Goal: Use online tool/utility: Use online tool/utility

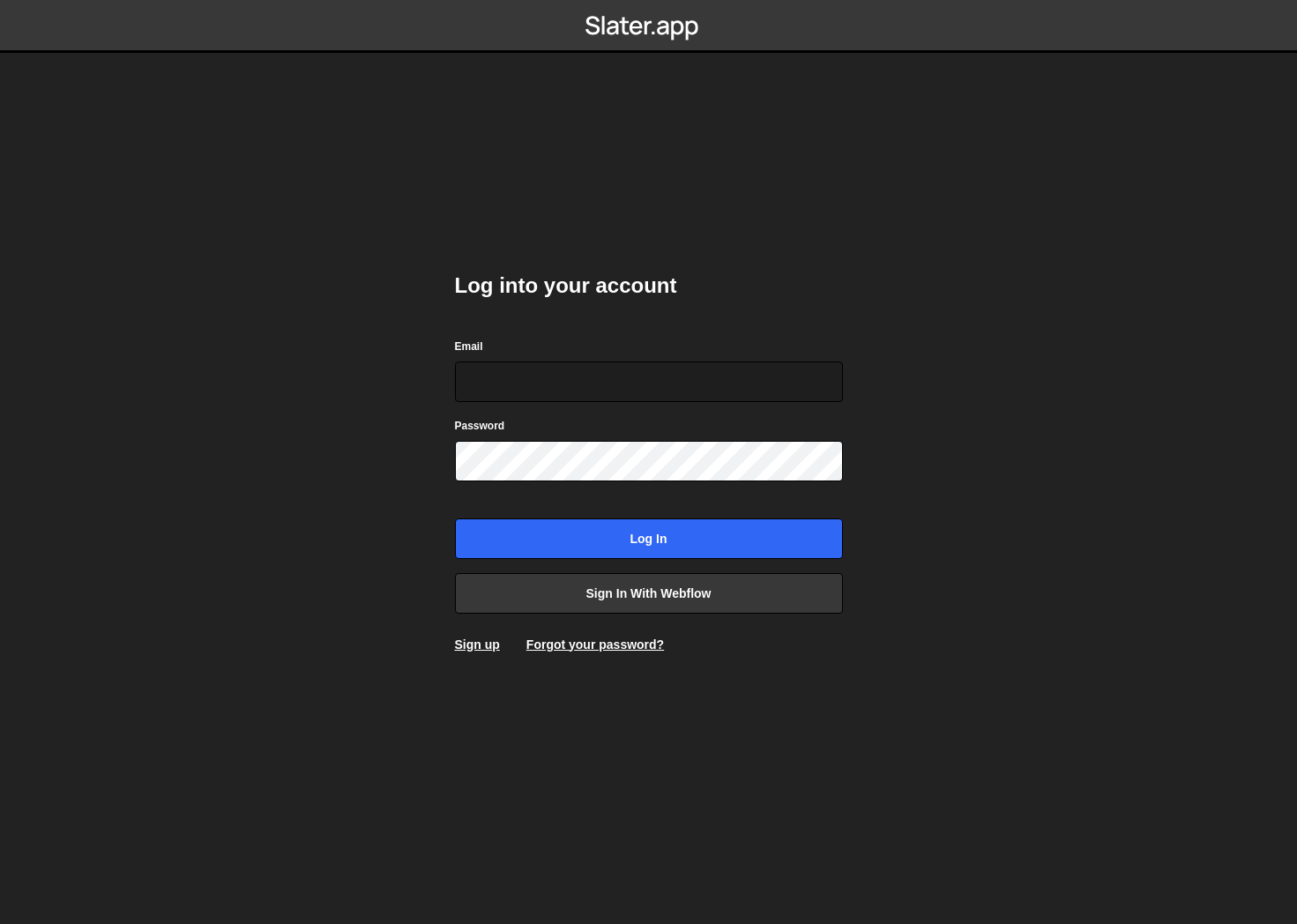
type input "[PERSON_NAME][EMAIL_ADDRESS][DOMAIN_NAME]"
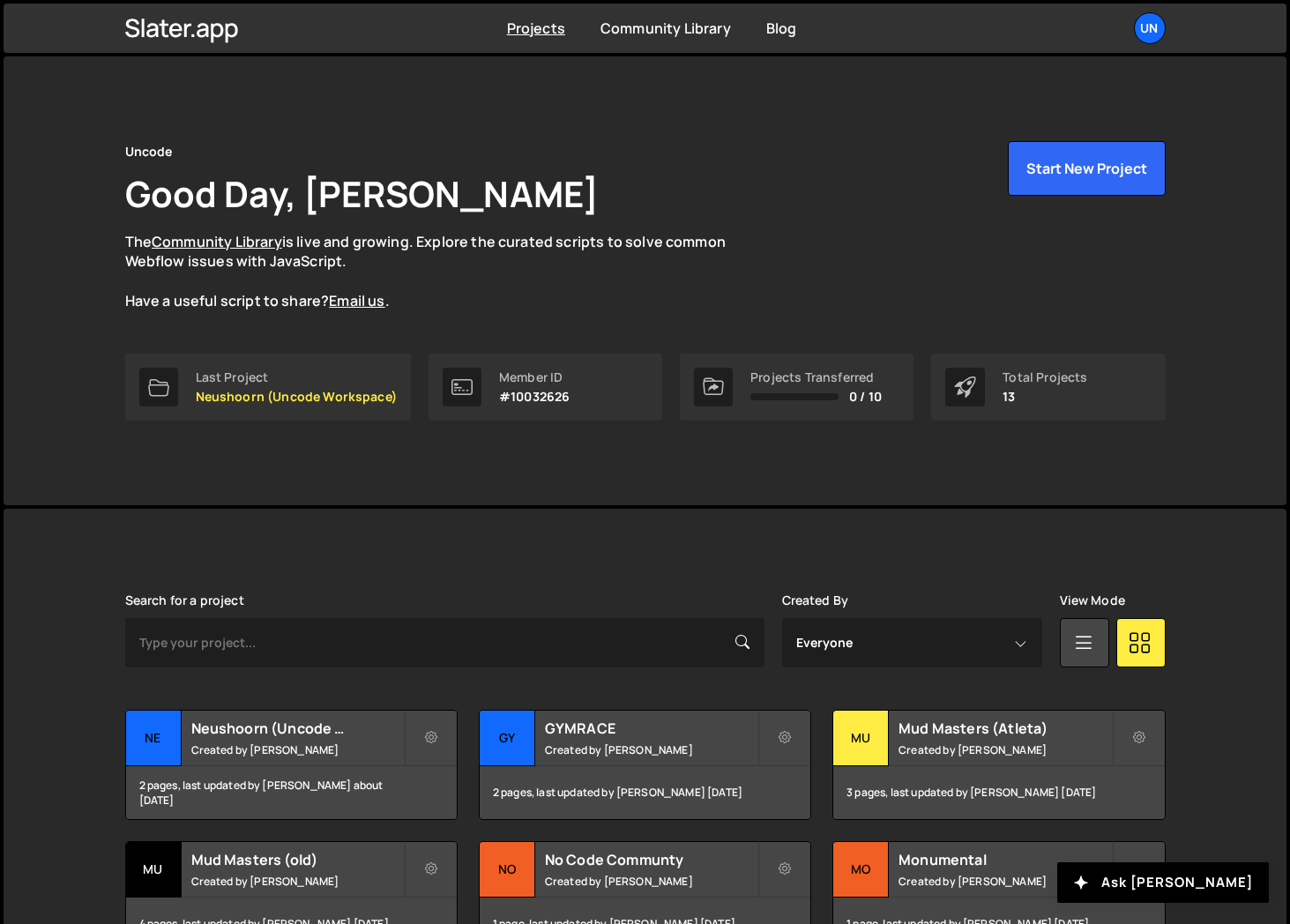
click at [627, 531] on div "Slater is designed for desktop use. Please use a larger screen to access the fu…" at bounding box center [645, 930] width 1093 height 843
click at [273, 766] on div "2 pages, last updated by Rick Bossenbroek about 1 month ago" at bounding box center [292, 793] width 331 height 53
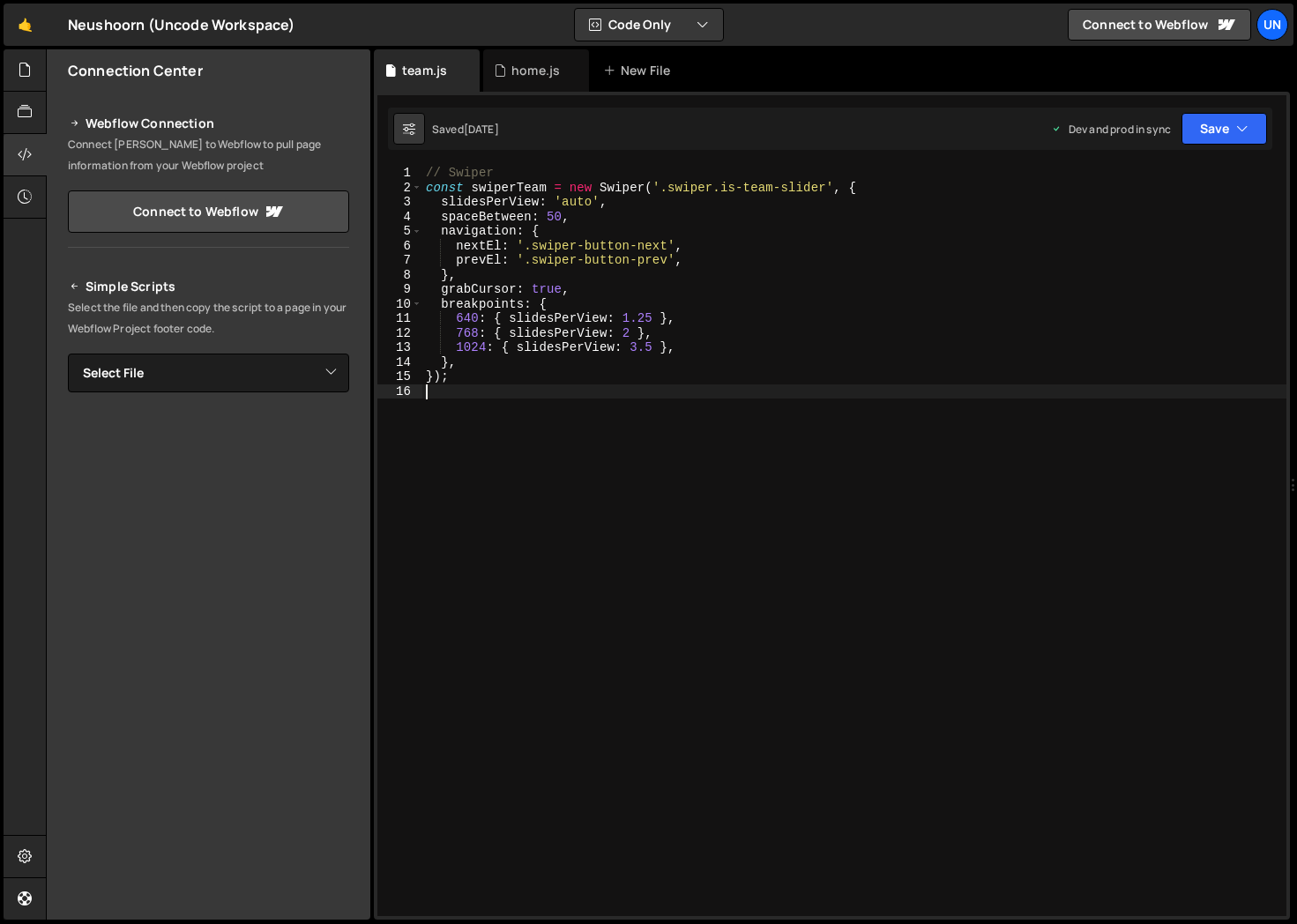
click at [552, 484] on div "// Swiper const swiperTeam = new Swiper ( '.swiper.is-team-slider' , { slidesPe…" at bounding box center [855, 555] width 864 height 779
click at [503, 70] on icon at bounding box center [500, 70] width 13 height 18
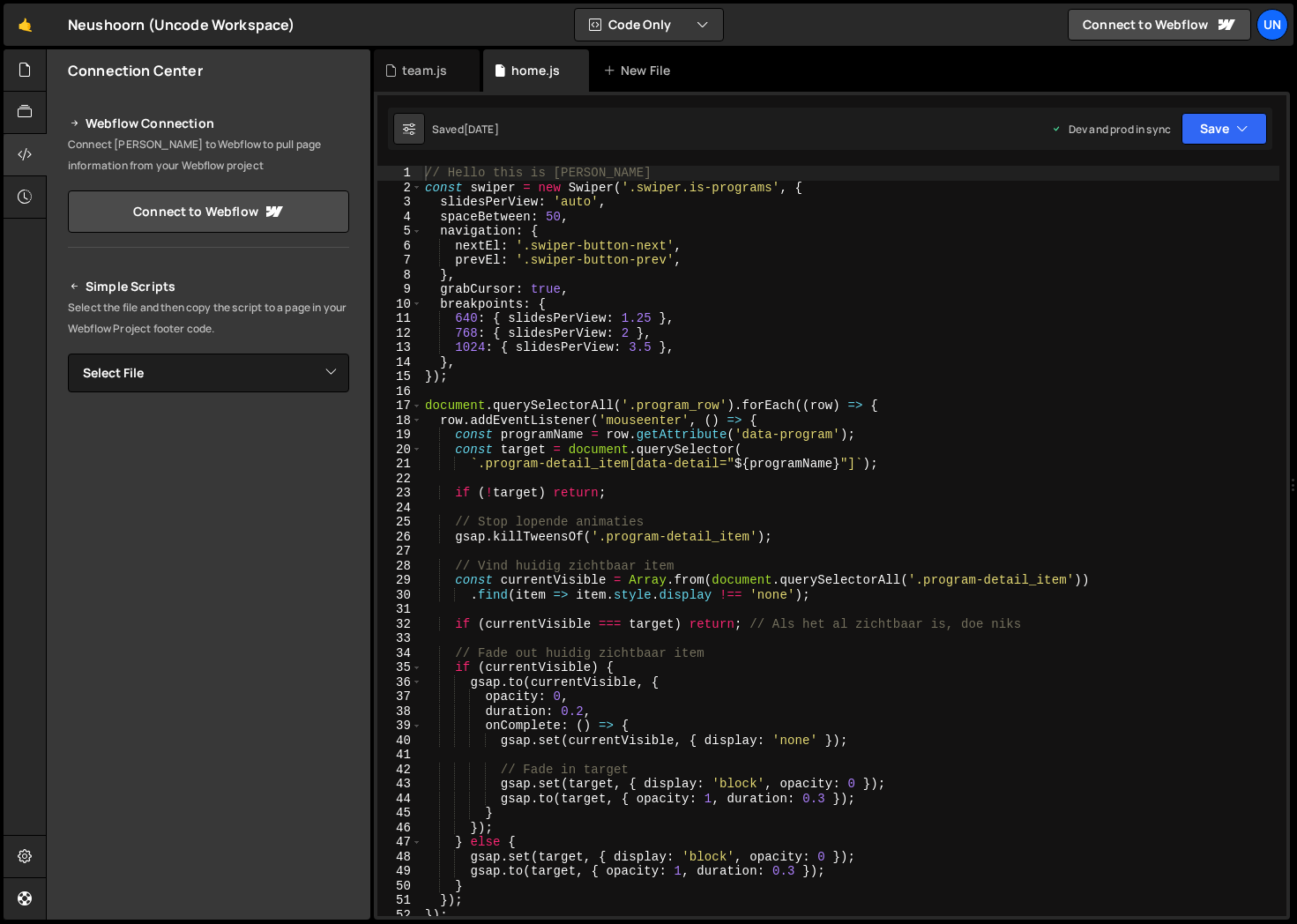
click at [567, 390] on div "// Hello this is Rick const swiper = new Swiper ( '.swiper.is-programs' , { sli…" at bounding box center [851, 555] width 858 height 779
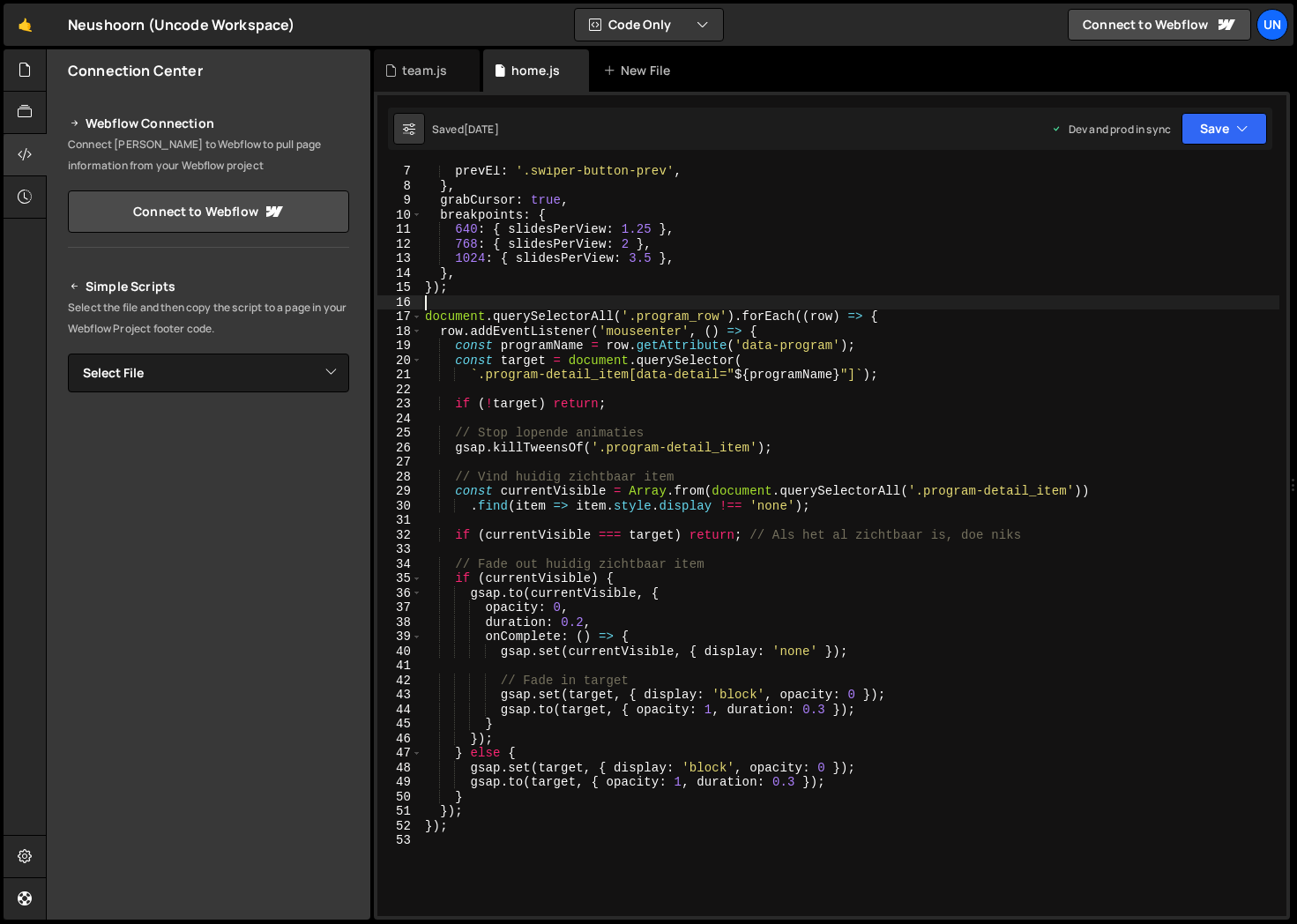
scroll to position [95, 0]
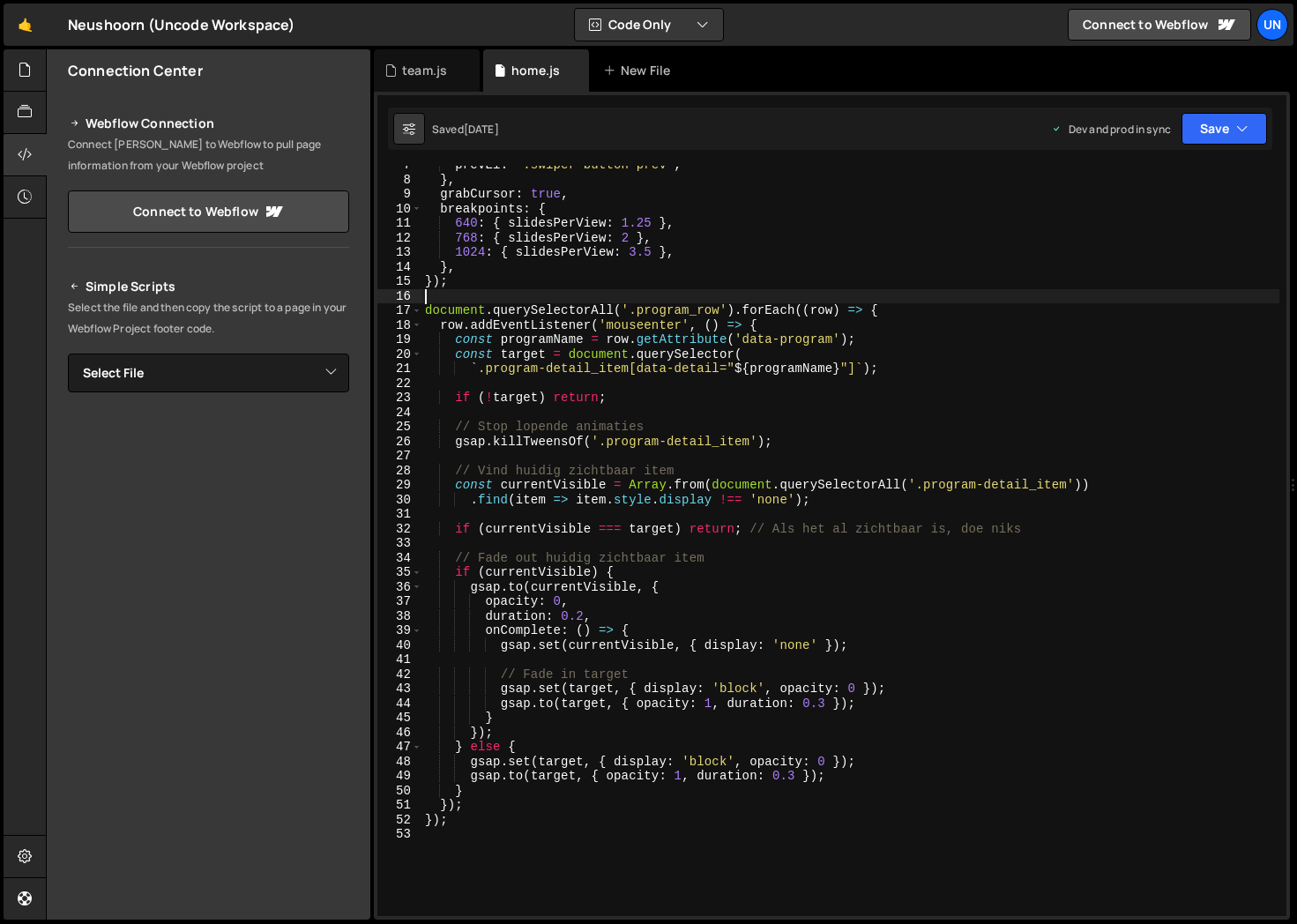
click at [567, 390] on div "prevEl : '.swiper-button-prev' , } , grabCursor : true , breakpoints : { 640 : …" at bounding box center [851, 547] width 858 height 779
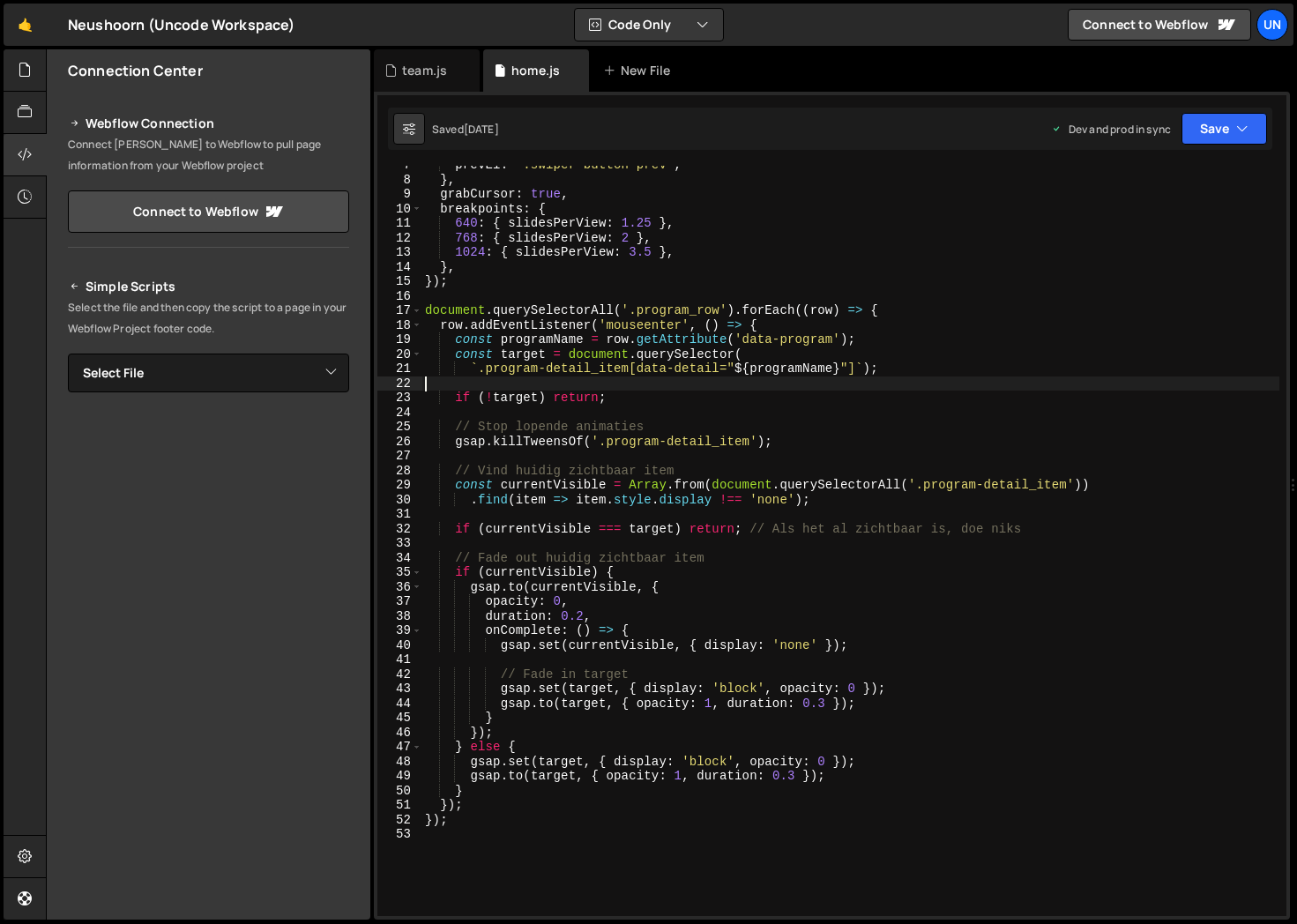
click at [593, 795] on div "prevEl : '.swiper-button-prev' , } , grabCursor : true , breakpoints : { 640 : …" at bounding box center [851, 547] width 858 height 779
type textarea "}"
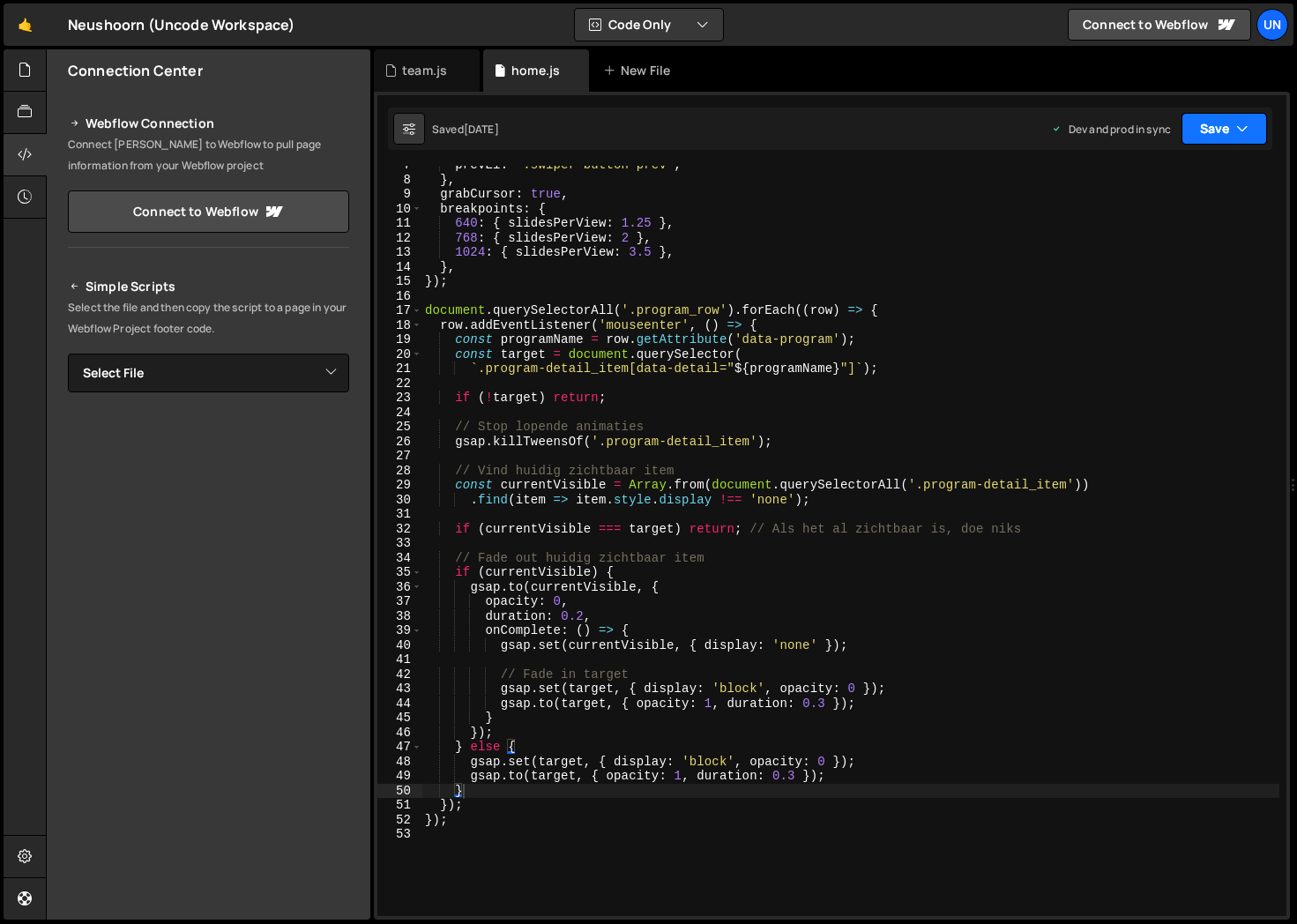
click at [1241, 120] on icon "button" at bounding box center [1242, 129] width 13 height 18
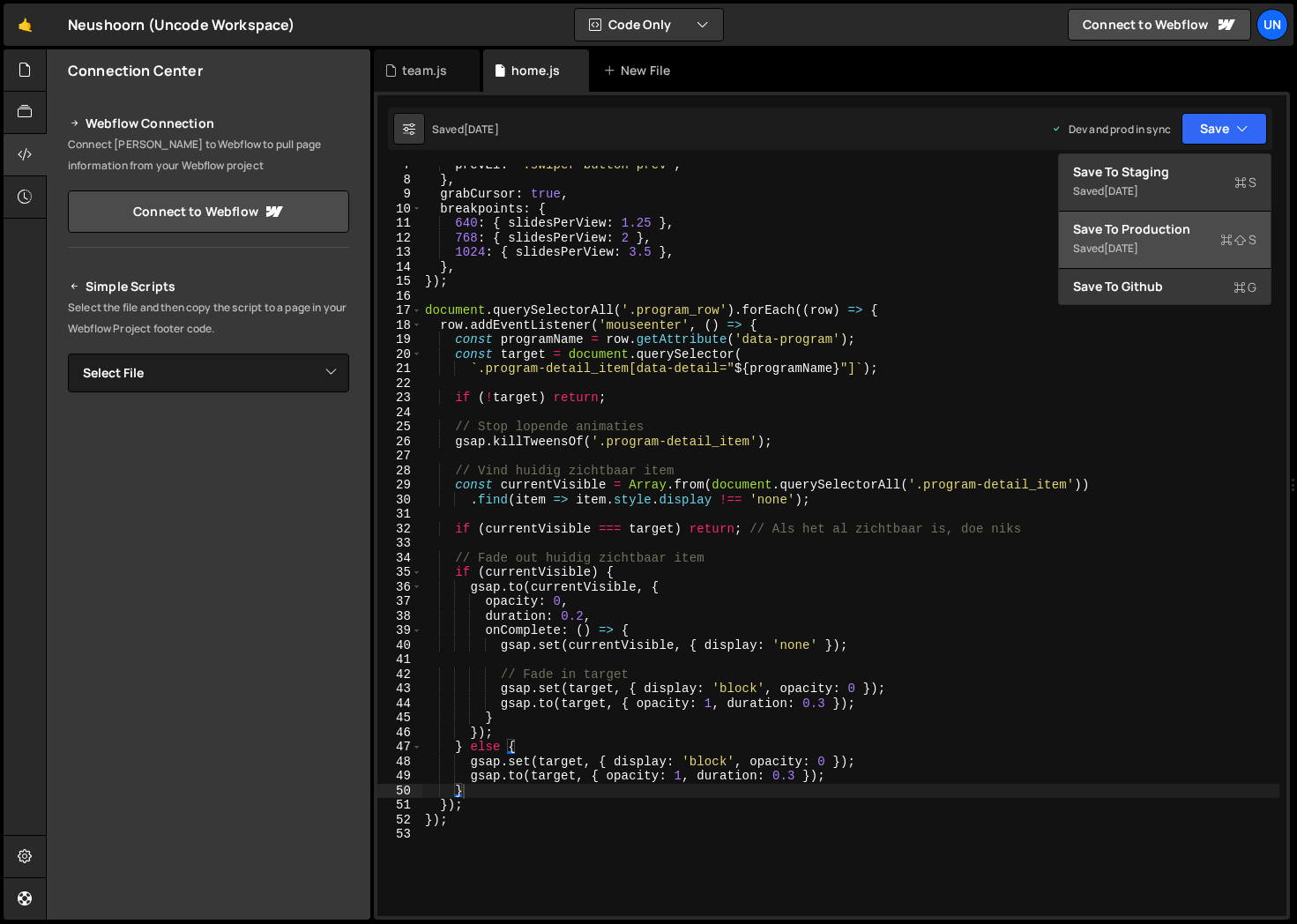
click at [1138, 248] on div "1 week ago" at bounding box center [1121, 248] width 34 height 15
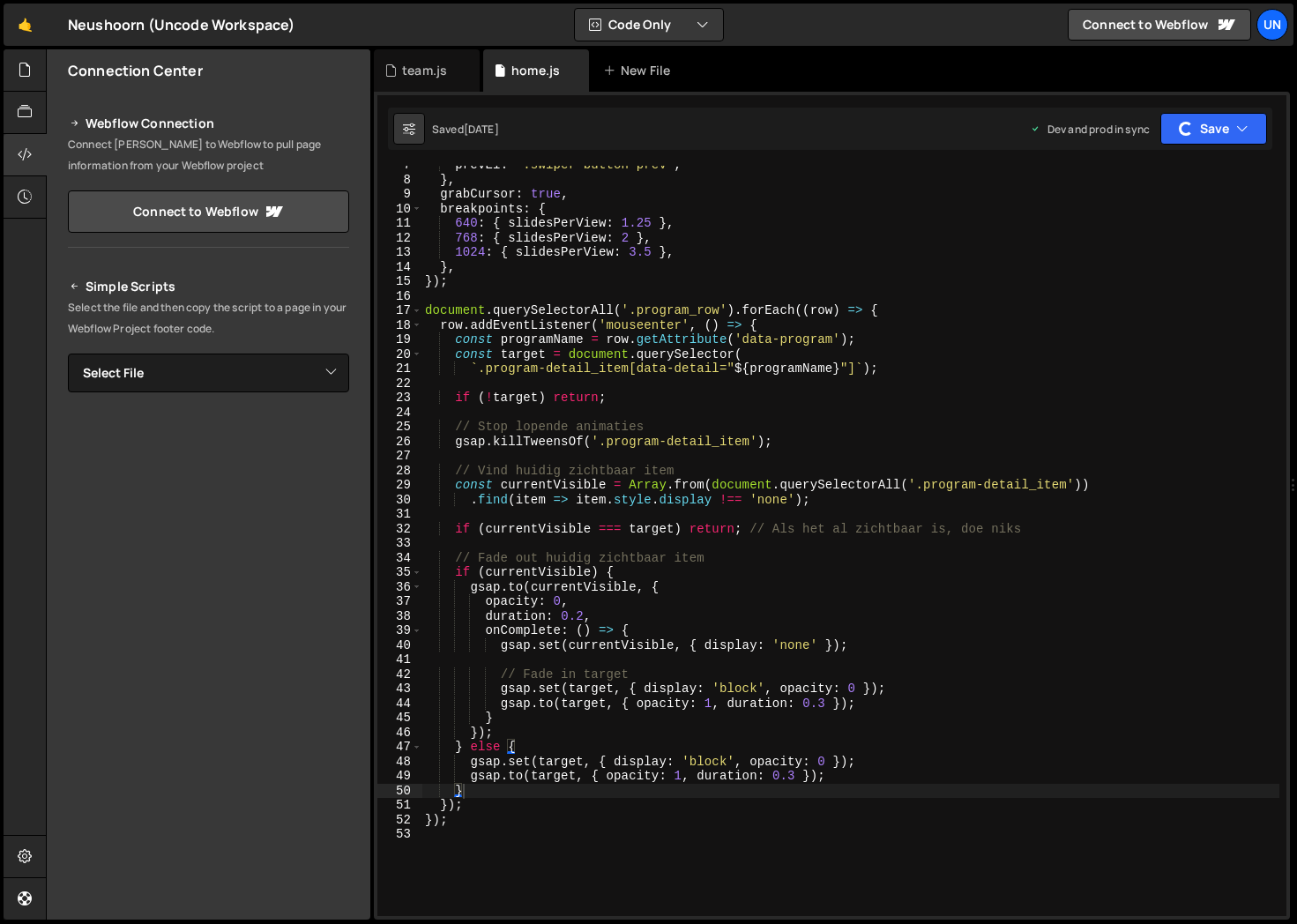
click at [722, 300] on div "prevEl : '.swiper-button-prev' , } , grabCursor : true , breakpoints : { 640 : …" at bounding box center [851, 547] width 858 height 779
